Goal: Task Accomplishment & Management: Use online tool/utility

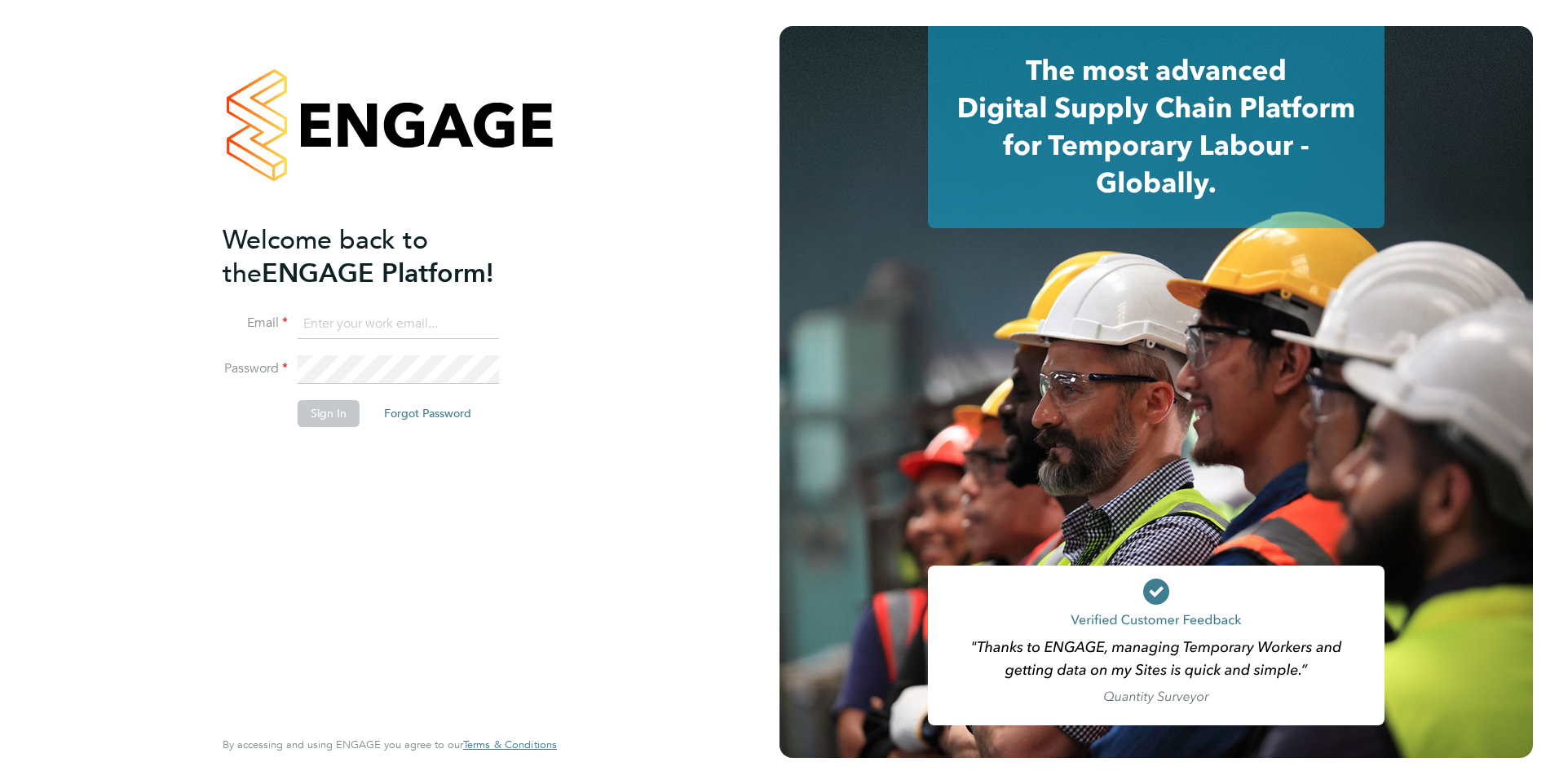
type input "[PERSON_NAME][EMAIL_ADDRESS][PERSON_NAME][DOMAIN_NAME]"
click at [323, 424] on button "Sign In" at bounding box center [328, 412] width 62 height 26
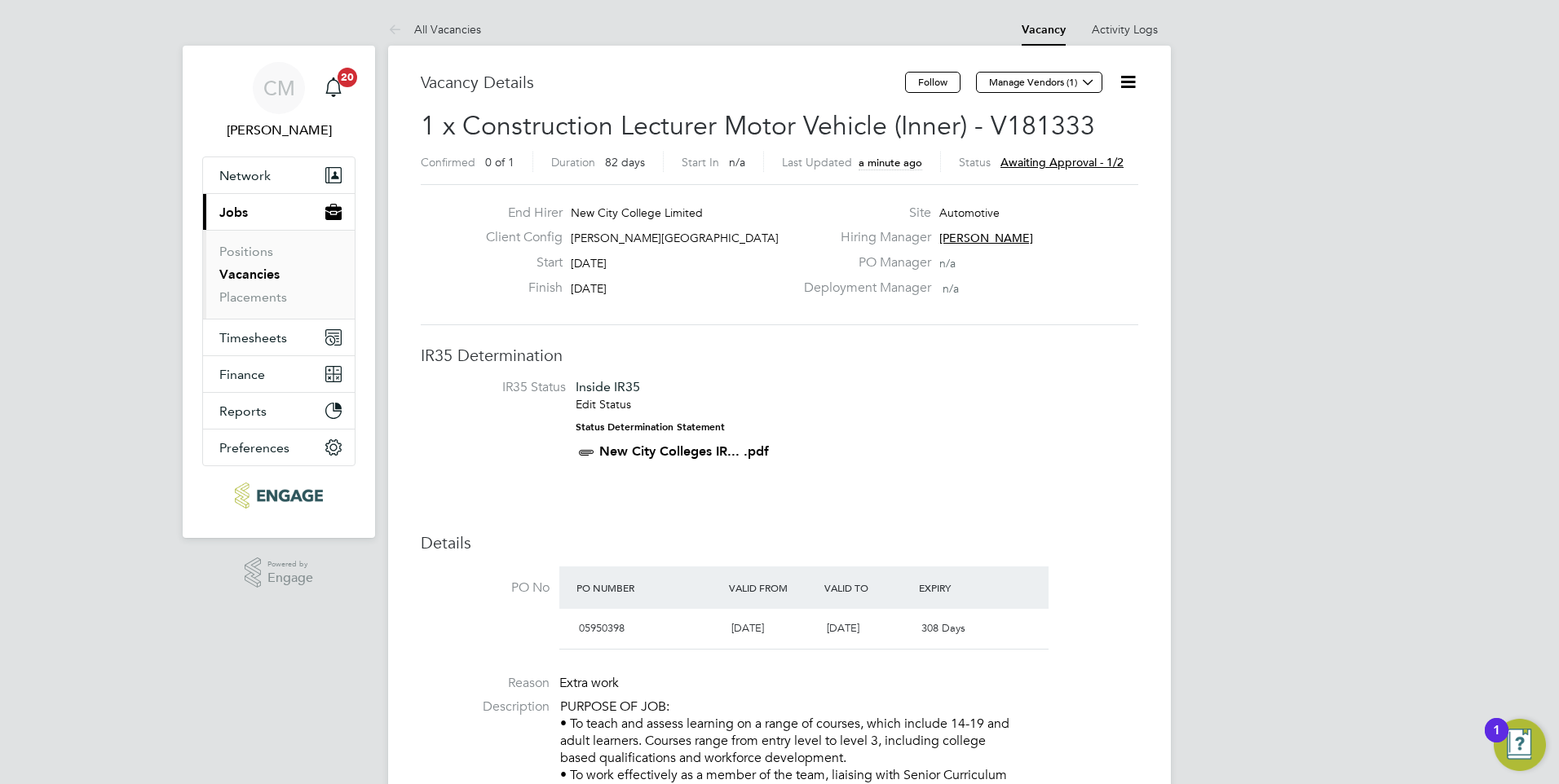
click at [1137, 78] on icon at bounding box center [1128, 81] width 20 height 20
click at [1077, 171] on li "Approve" at bounding box center [1088, 175] width 95 height 23
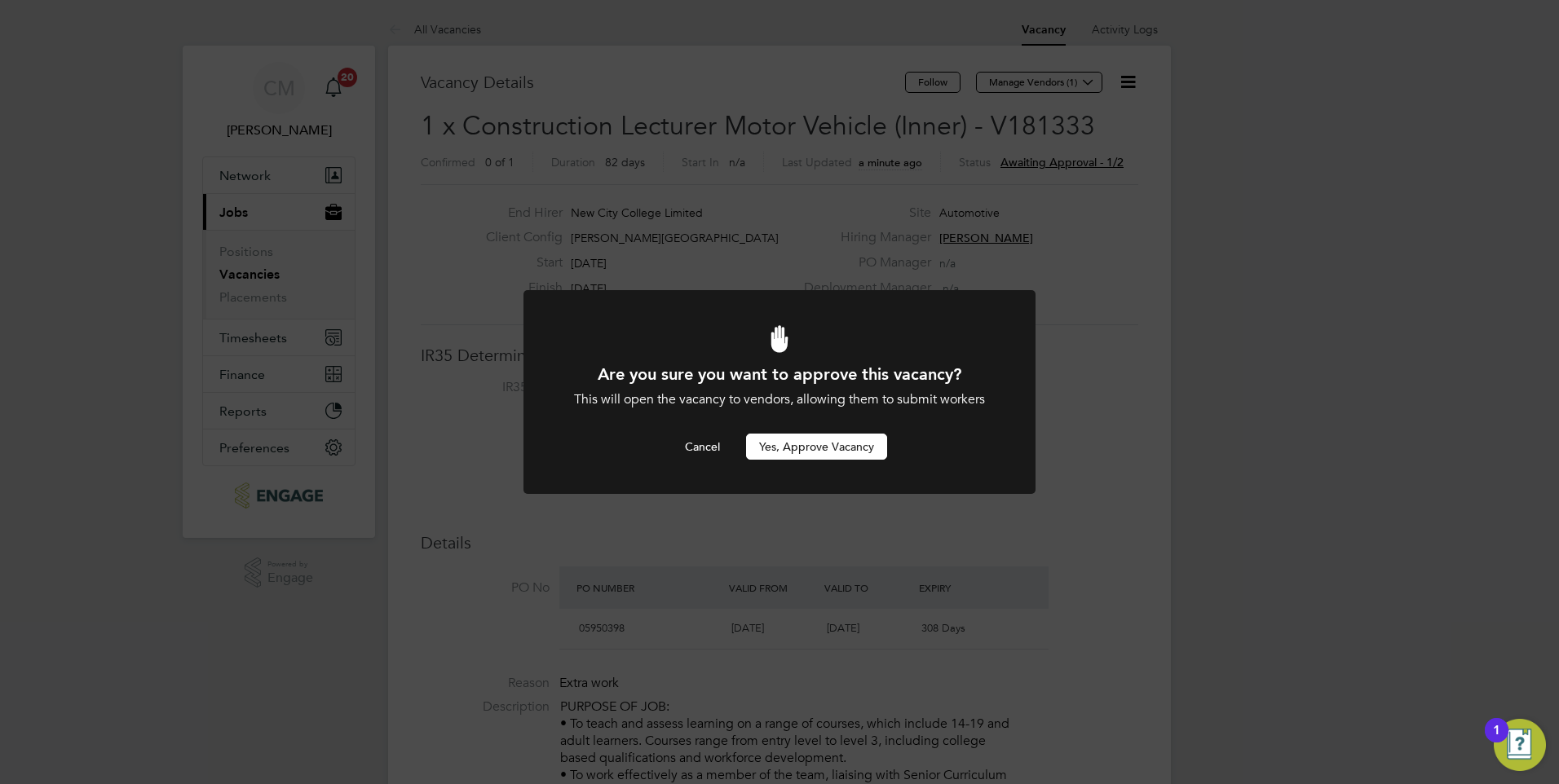
click at [825, 446] on button "Yes, Approve Vacancy" at bounding box center [816, 446] width 141 height 26
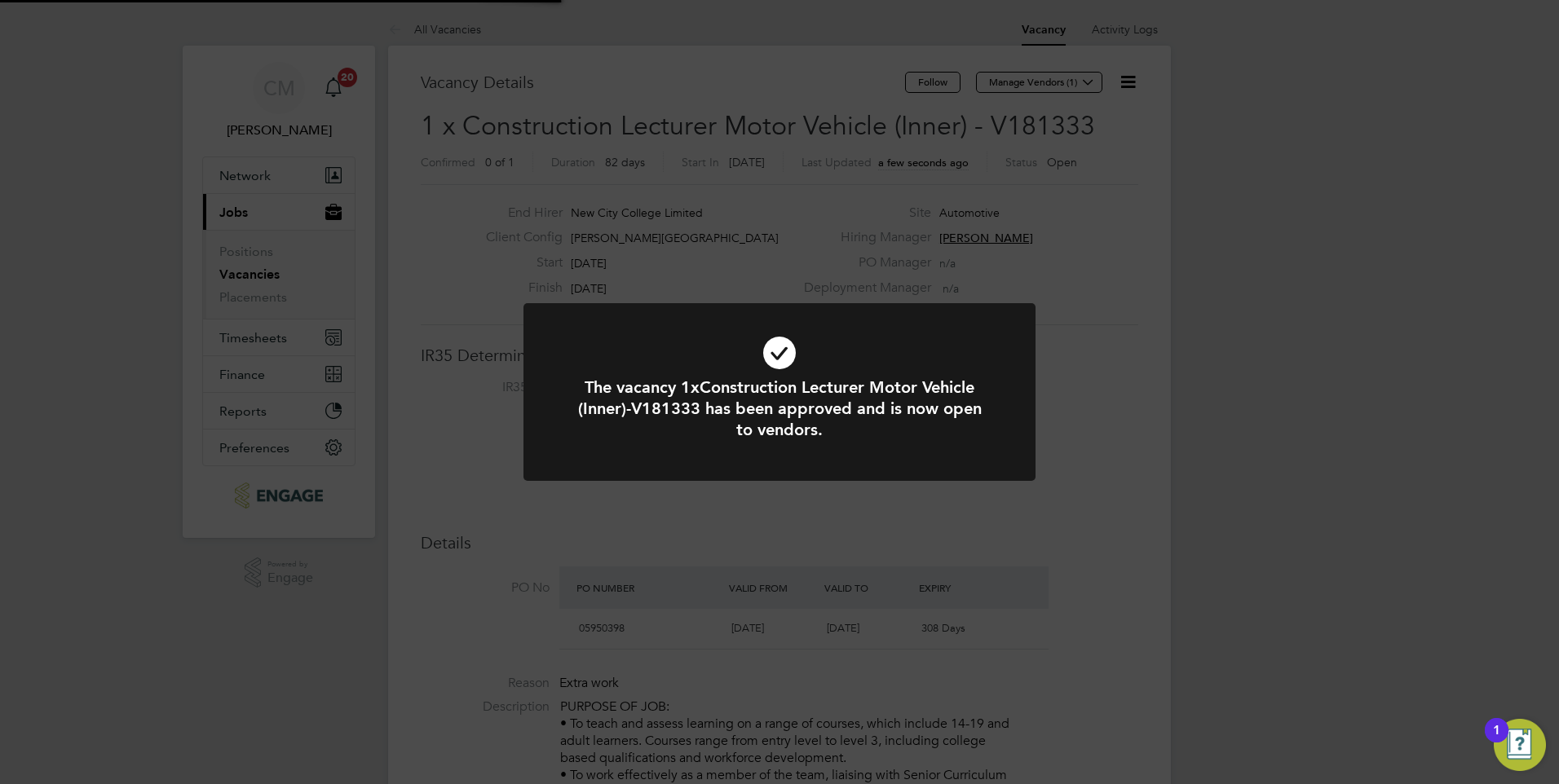
scroll to position [48, 114]
